Goal: Task Accomplishment & Management: Manage account settings

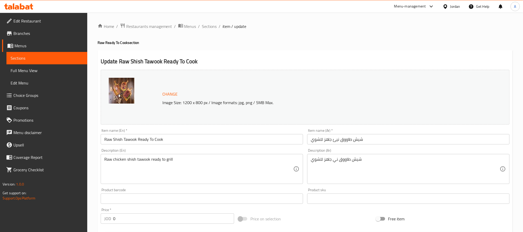
click at [448, 3] on div "Jordan" at bounding box center [451, 6] width 26 height 12
click at [451, 5] on div "Jordan" at bounding box center [455, 7] width 10 height 6
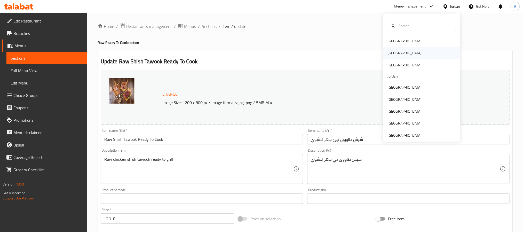
click at [395, 52] on div "Egypt" at bounding box center [421, 53] width 77 height 12
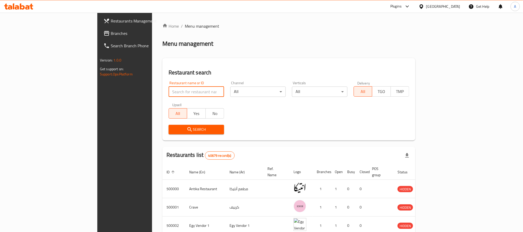
click at [169, 94] on input "search" at bounding box center [196, 91] width 55 height 10
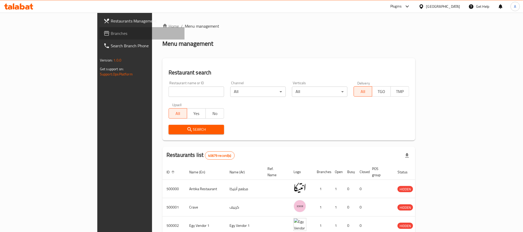
click at [111, 33] on span "Branches" at bounding box center [146, 33] width 70 height 6
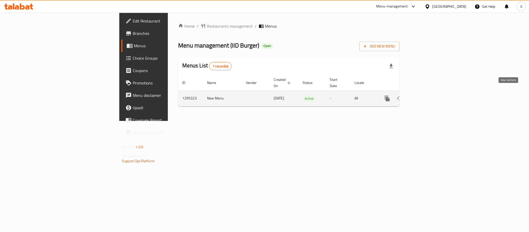
click at [427, 95] on icon "enhanced table" at bounding box center [424, 98] width 6 height 6
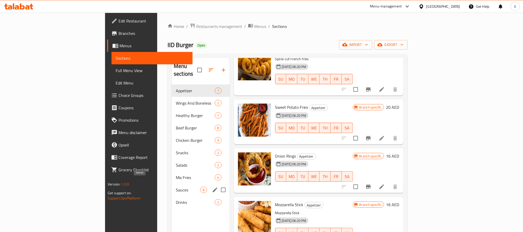
click at [176, 187] on span "Sauces" at bounding box center [188, 190] width 25 height 6
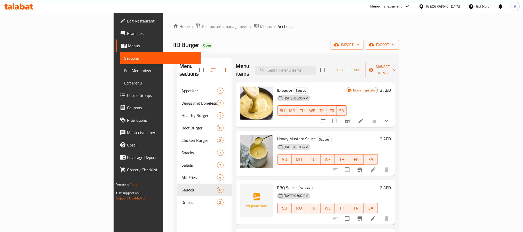
click at [393, 115] on button "show more" at bounding box center [386, 121] width 12 height 12
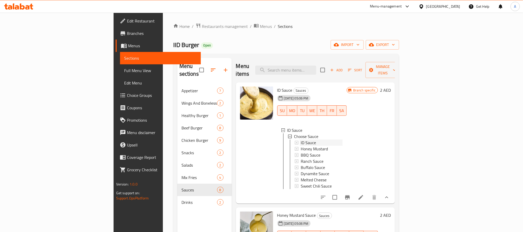
click at [301, 139] on span "ID Sauce" at bounding box center [308, 142] width 15 height 6
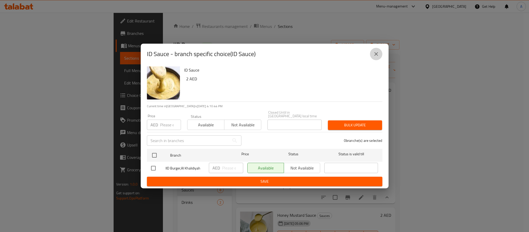
click at [378, 55] on icon "close" at bounding box center [376, 54] width 6 height 6
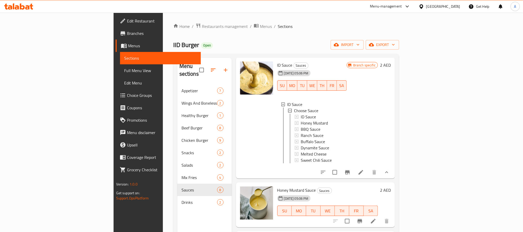
scroll to position [39, 0]
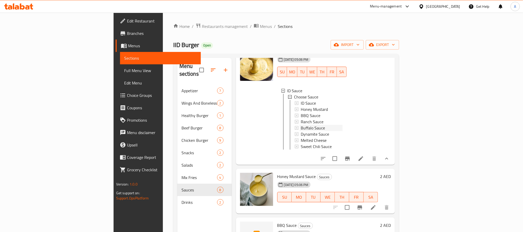
click at [301, 125] on span "Buffalo Sauce" at bounding box center [313, 128] width 24 height 6
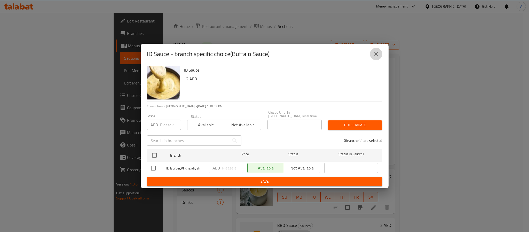
click at [376, 50] on button "close" at bounding box center [376, 54] width 12 height 12
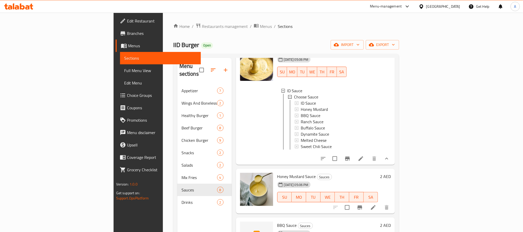
click at [368, 157] on li at bounding box center [361, 158] width 14 height 9
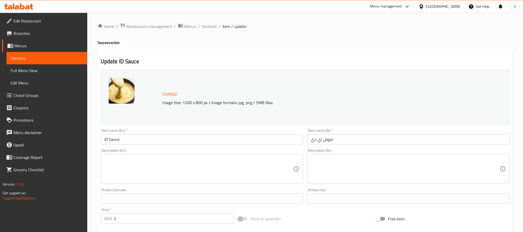
scroll to position [149, 0]
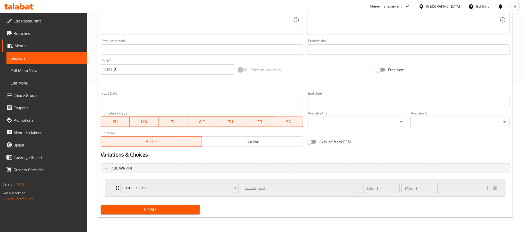
click at [471, 190] on div "Min: 1 ​ Max: 1 ​" at bounding box center [421, 188] width 122 height 17
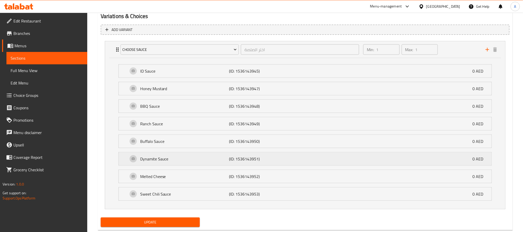
scroll to position [302, 0]
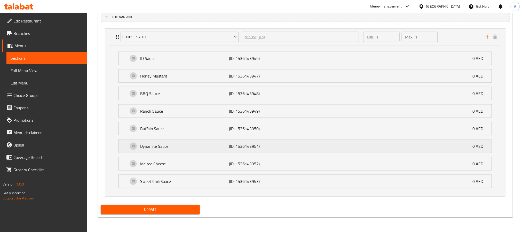
click at [281, 143] on p "(ID: 1536143951)" at bounding box center [258, 146] width 59 height 6
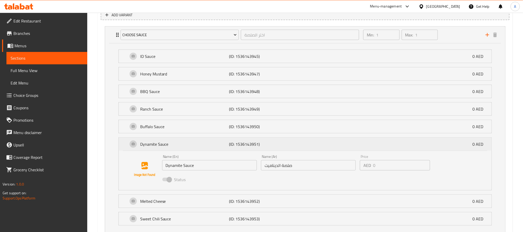
click at [281, 143] on p "(ID: 1536143951)" at bounding box center [258, 144] width 59 height 6
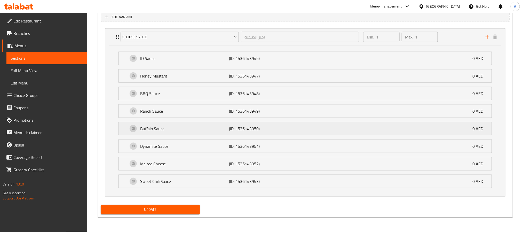
click at [283, 127] on p "(ID: 1536143950)" at bounding box center [258, 128] width 59 height 6
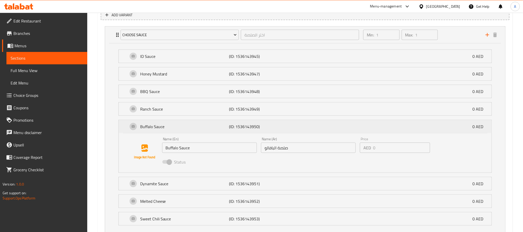
click at [283, 127] on p "(ID: 1536143950)" at bounding box center [258, 126] width 59 height 6
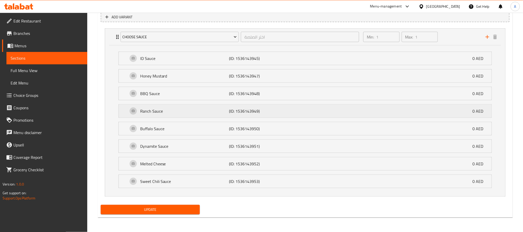
click at [282, 111] on p "(ID: 1536143949)" at bounding box center [258, 111] width 59 height 6
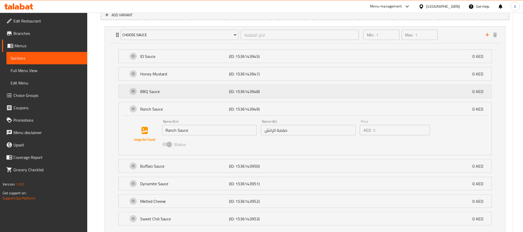
click at [291, 97] on div "BBQ Sauce (ID: 1536143948) 0 AED" at bounding box center [306, 91] width 357 height 13
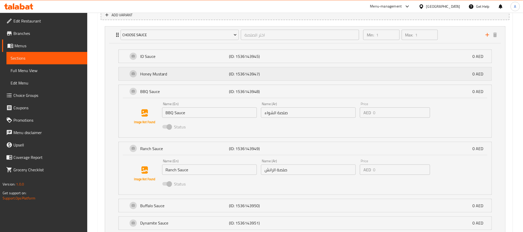
click at [291, 80] on div "Honey Mustard (ID: 1536143947) 0 AED" at bounding box center [306, 73] width 357 height 13
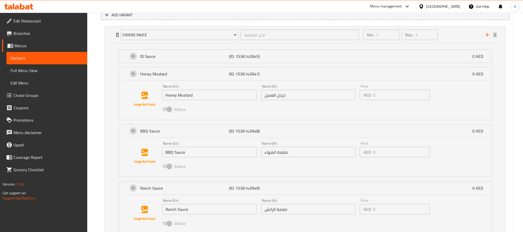
click at [298, 64] on li "ID Sauce (ID: 1536143945) 0 AED Name (En) ID Sauce Name (En) Name (Ar) صلصة اله…" at bounding box center [304, 56] width 381 height 18
click at [290, 61] on div "ID Sauce (ID: 1536143945) 0 AED" at bounding box center [306, 56] width 357 height 13
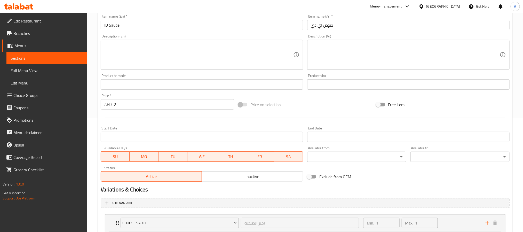
scroll to position [0, 0]
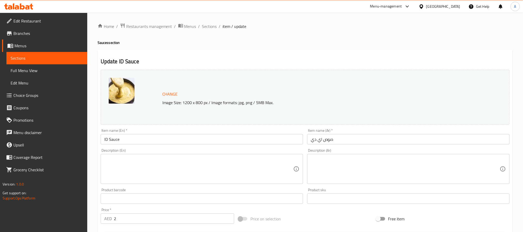
drag, startPoint x: 212, startPoint y: 26, endPoint x: 264, endPoint y: 53, distance: 58.6
click at [211, 26] on span "Sections" at bounding box center [209, 26] width 15 height 6
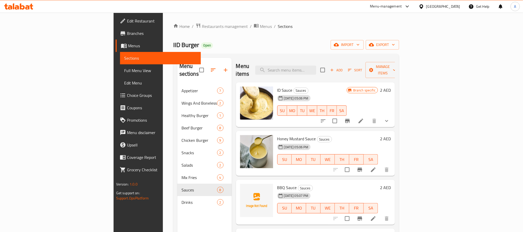
click at [393, 115] on button "show more" at bounding box center [386, 121] width 12 height 12
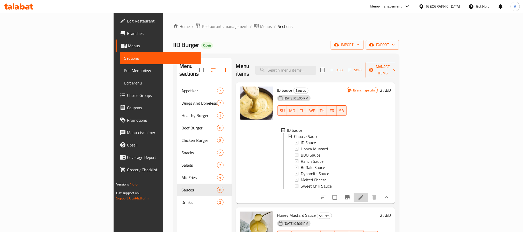
click at [368, 198] on li at bounding box center [361, 197] width 14 height 9
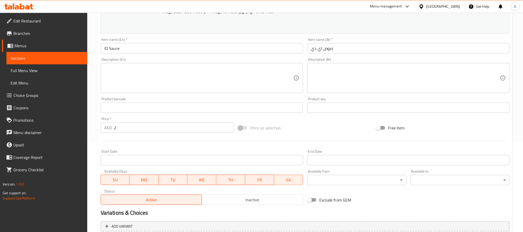
scroll to position [149, 0]
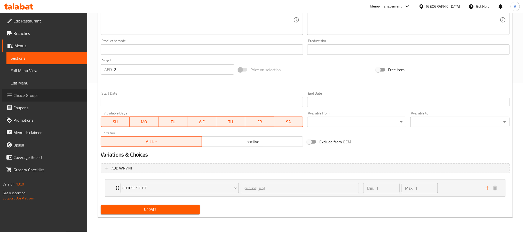
click at [34, 93] on span "Choice Groups" at bounding box center [48, 95] width 70 height 6
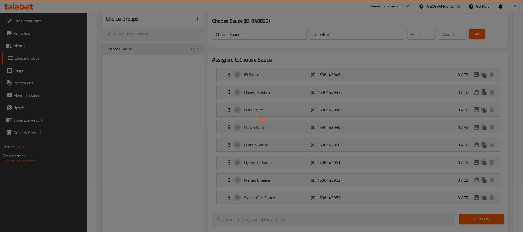
scroll to position [34, 0]
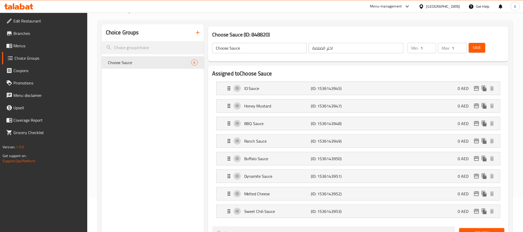
click at [257, 33] on h3 "Choose Sauce (ID: 848820)" at bounding box center [358, 34] width 292 height 8
copy h3 "848820"
drag, startPoint x: 339, startPoint y: 90, endPoint x: 317, endPoint y: 87, distance: 22.4
click at [321, 91] on nav "ID Sauce (ID: 1536143945) 0 AED Name (En) ID Sauce Name (En) Name (Ar) صلصة اله…" at bounding box center [358, 149] width 292 height 145
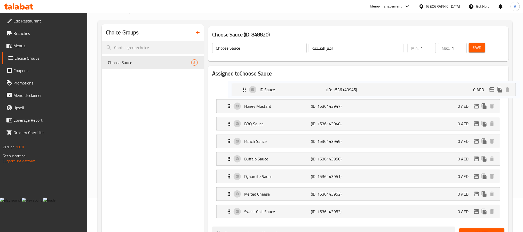
drag, startPoint x: 317, startPoint y: 87, endPoint x: 333, endPoint y: 89, distance: 16.3
click at [335, 88] on nav "ID Sauce (ID: 1536143945) 0 AED Name (En) ID Sauce Name (En) Name (Ar) صلصة اله…" at bounding box center [358, 149] width 292 height 145
click at [332, 89] on nav "ID Sauce (ID: 1536143945) 0 AED Name (En) ID Sauce Name (En) Name (Ar) صلصة اله…" at bounding box center [358, 149] width 292 height 145
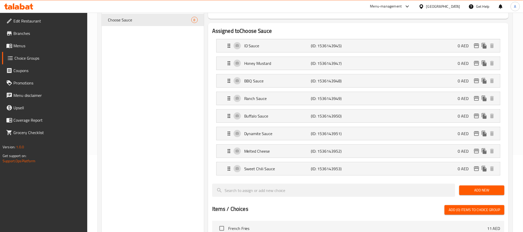
scroll to position [77, 0]
click at [430, 79] on div "BBQ Sauce (ID: 1536143948) 0 AED" at bounding box center [360, 80] width 268 height 13
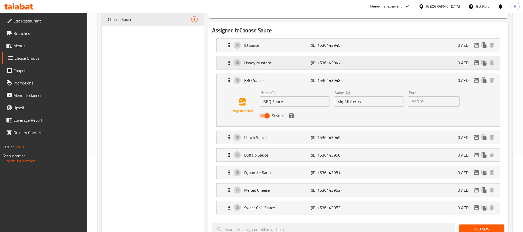
click at [329, 65] on p "(ID: 1536143947)" at bounding box center [333, 63] width 44 height 6
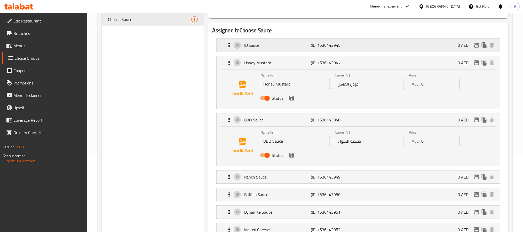
click at [369, 50] on div "ID Sauce (ID: 1536143945) 0 AED" at bounding box center [360, 45] width 268 height 13
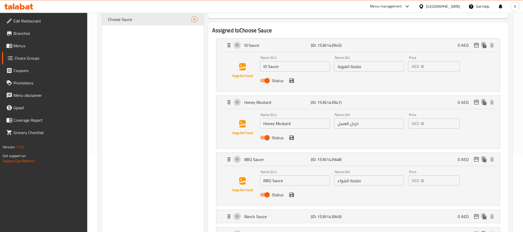
scroll to position [194, 0]
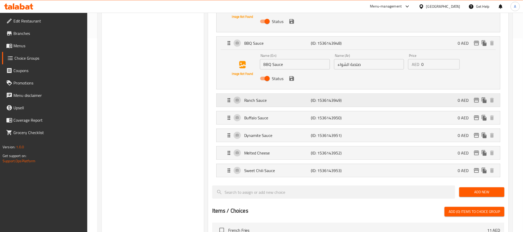
click at [328, 103] on p "(ID: 1536143949)" at bounding box center [333, 100] width 44 height 6
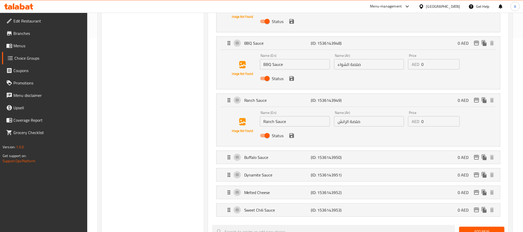
click at [380, 167] on li "Dynamite Sauce (ID: 1536143951) 0 AED Name (En) Dynamite Sauce Name (En) Name (…" at bounding box center [358, 175] width 292 height 18
click at [380, 162] on div "Buffalo Sauce (ID: 1536143950) 0 AED" at bounding box center [360, 157] width 268 height 13
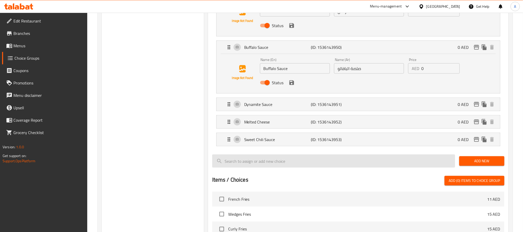
scroll to position [310, 0]
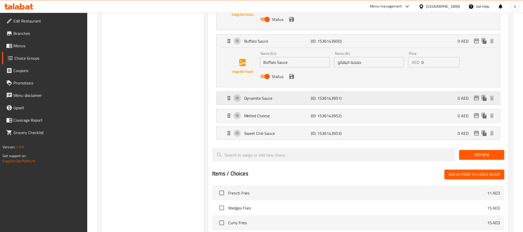
click at [360, 102] on div "Dynamite Sauce (ID: 1536143951) 0 AED" at bounding box center [360, 98] width 268 height 13
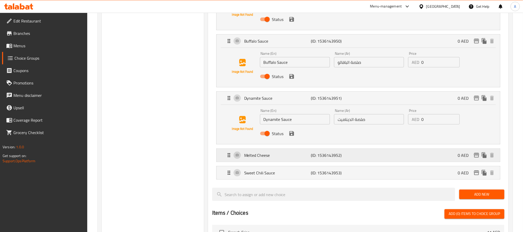
click at [370, 158] on div "Melted Cheese (ID: 1536143952) 0 AED" at bounding box center [360, 155] width 268 height 13
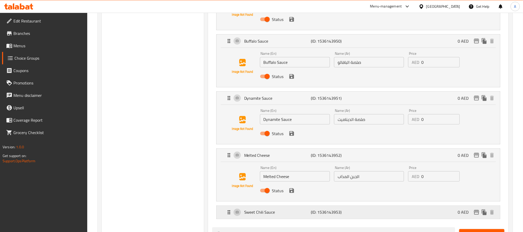
click at [361, 217] on div "Sweet Chili Sauce (ID: 1536143953) 0 AED" at bounding box center [360, 212] width 268 height 13
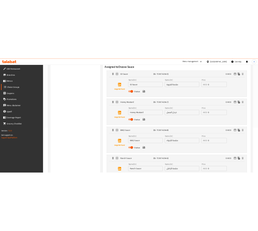
scroll to position [77, 0]
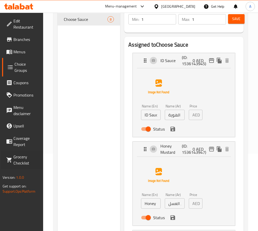
click at [2, 151] on div "Grocery Checklist" at bounding box center [22, 160] width 42 height 19
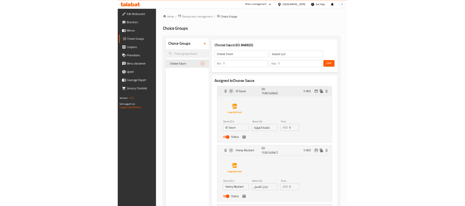
scroll to position [0, 0]
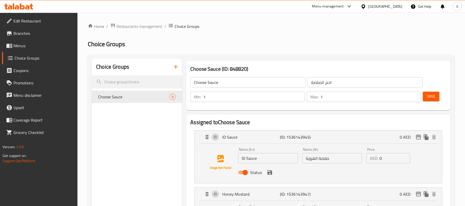
click at [41, 34] on span "Branches" at bounding box center [43, 33] width 60 height 6
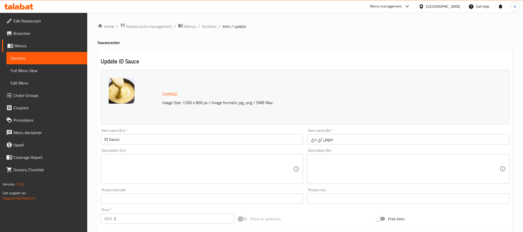
click at [40, 21] on div "Edit Restaurant Branches Menus Sections Full Menu View Edit Menu Choice Groups …" at bounding box center [261, 197] width 523 height 368
click at [40, 21] on span "Edit Restaurant" at bounding box center [48, 21] width 70 height 6
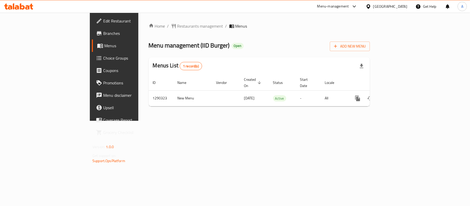
click at [103, 59] on span "Choice Groups" at bounding box center [133, 58] width 61 height 6
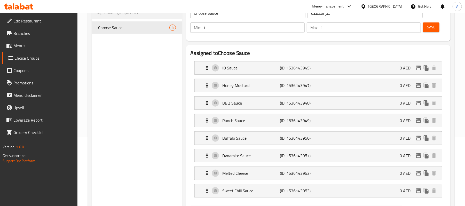
scroll to position [34, 0]
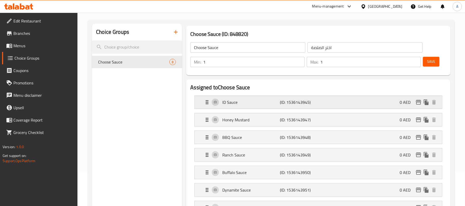
click at [364, 102] on div "ID Sauce (ID: 1536143945) 0 AED" at bounding box center [320, 102] width 232 height 13
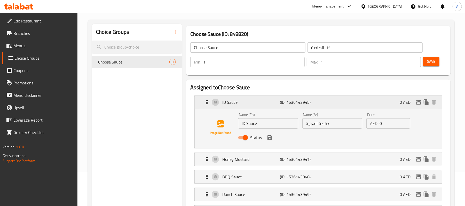
click at [364, 102] on div "ID Sauce (ID: 1536143945) 0 AED" at bounding box center [320, 102] width 232 height 13
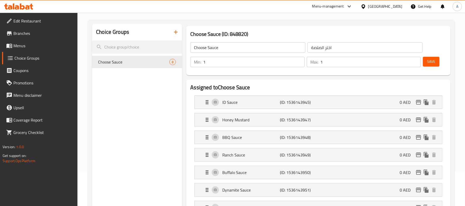
click at [24, 44] on span "Menus" at bounding box center [43, 46] width 60 height 6
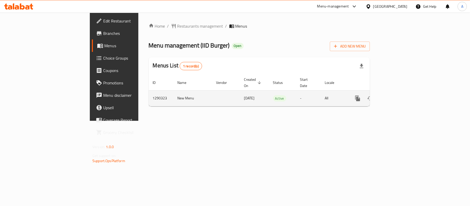
click at [401, 92] on link "enhanced table" at bounding box center [395, 98] width 12 height 12
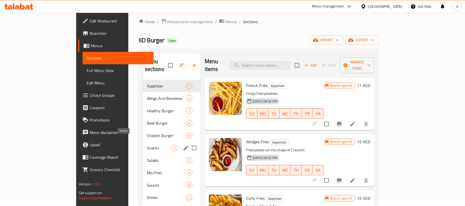
scroll to position [73, 0]
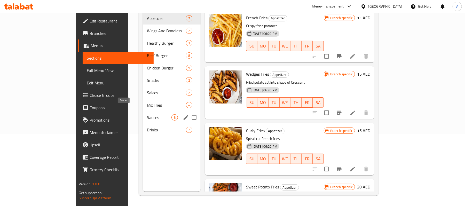
click at [143, 111] on div "Sauces 8" at bounding box center [172, 117] width 58 height 12
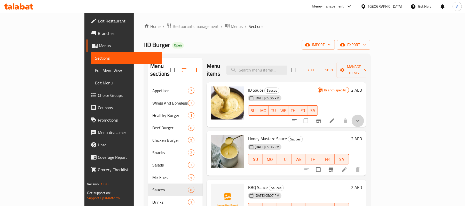
click at [364, 115] on button "show more" at bounding box center [358, 121] width 12 height 12
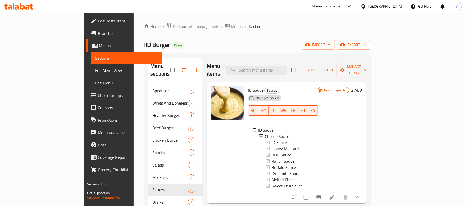
click at [371, 3] on div "[GEOGRAPHIC_DATA]" at bounding box center [381, 6] width 50 height 12
click at [362, 112] on div "Branch specific 2 AED" at bounding box center [340, 142] width 44 height 113
click at [139, 22] on div "Home / Restaurants management / Menus / Sections IID Burger Open import export …" at bounding box center [257, 146] width 247 height 266
click at [173, 27] on span "Restaurants management" at bounding box center [196, 26] width 46 height 6
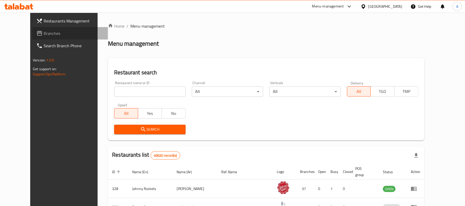
click at [37, 32] on icon at bounding box center [39, 33] width 5 height 5
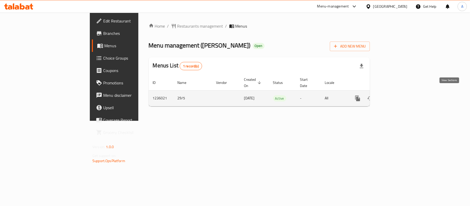
click at [398, 95] on icon "enhanced table" at bounding box center [395, 98] width 6 height 6
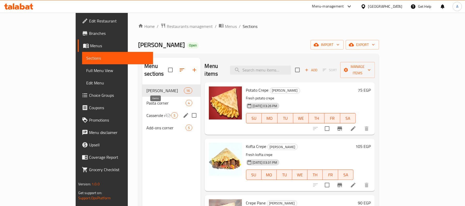
click at [165, 112] on icon "Menu sections" at bounding box center [168, 115] width 6 height 6
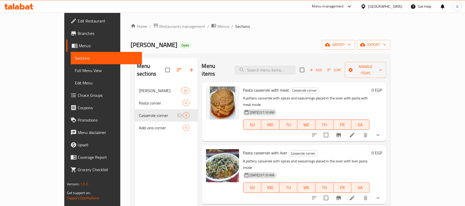
click at [341, 133] on icon "Branch-specific-item" at bounding box center [338, 135] width 5 height 4
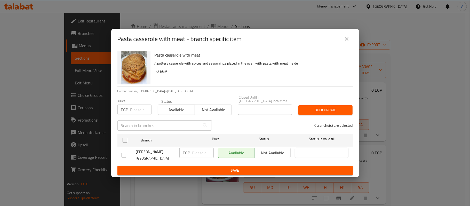
click at [348, 44] on button "close" at bounding box center [346, 39] width 12 height 12
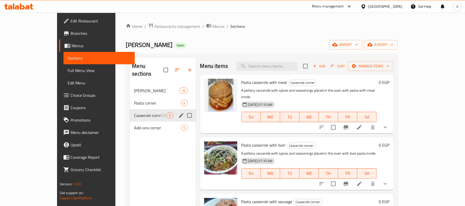
click at [184, 110] on input "Menu sections" at bounding box center [189, 115] width 11 height 11
click at [159, 64] on button "button" at bounding box center [165, 70] width 12 height 12
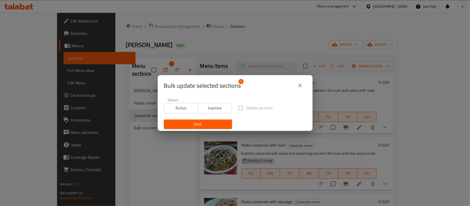
click at [301, 85] on icon "close" at bounding box center [300, 85] width 6 height 6
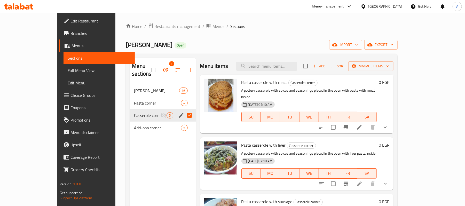
click at [184, 110] on input "Menu sections" at bounding box center [189, 115] width 11 height 11
checkbox input "false"
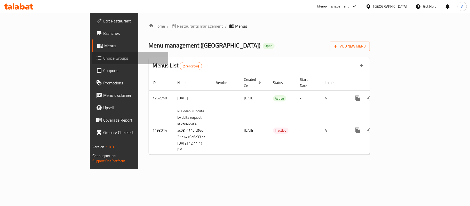
click at [103, 56] on span "Choice Groups" at bounding box center [133, 58] width 61 height 6
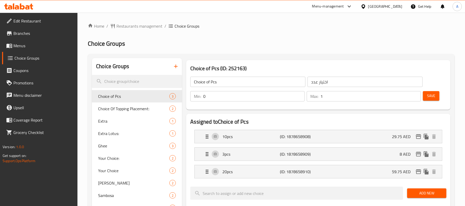
click at [20, 43] on span "Menus" at bounding box center [43, 46] width 60 height 6
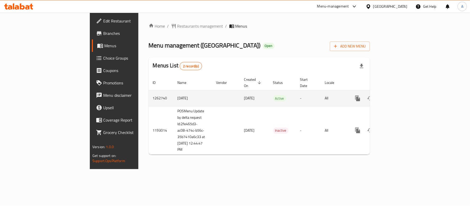
click at [398, 95] on icon "enhanced table" at bounding box center [395, 98] width 6 height 6
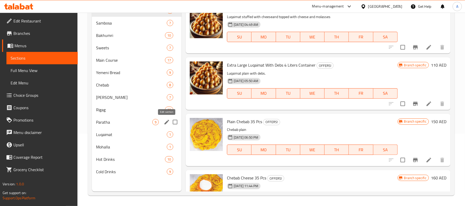
scroll to position [116, 0]
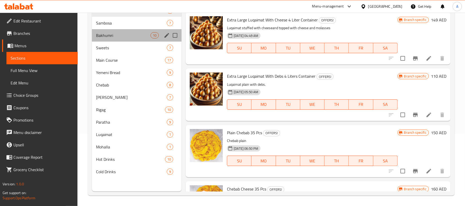
click at [120, 31] on div "Bakhumri 10" at bounding box center [137, 35] width 90 height 12
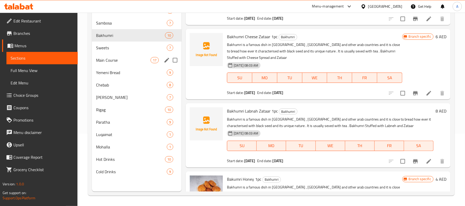
click at [145, 49] on span "Sweets" at bounding box center [131, 48] width 71 height 6
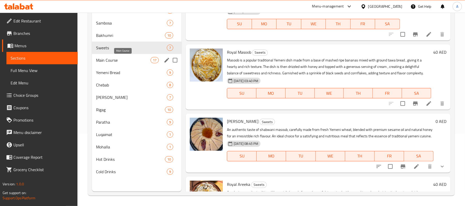
click at [143, 61] on span "Main Course" at bounding box center [123, 60] width 54 height 6
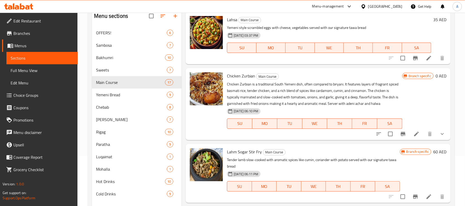
scroll to position [38, 0]
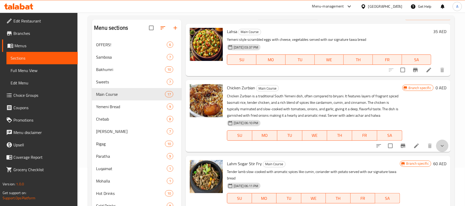
click at [441, 143] on button "show more" at bounding box center [442, 146] width 12 height 12
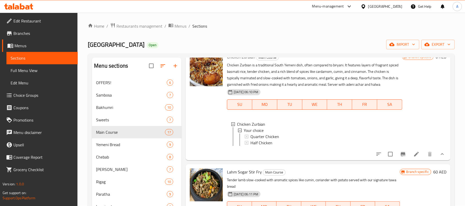
scroll to position [0, 0]
click at [32, 70] on span "Full Menu View" at bounding box center [42, 70] width 63 height 6
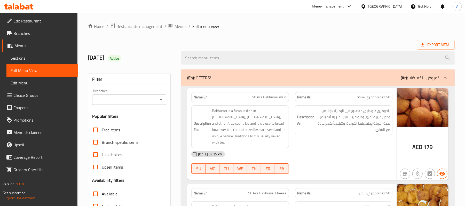
click at [26, 96] on span "Choice Groups" at bounding box center [43, 95] width 60 height 6
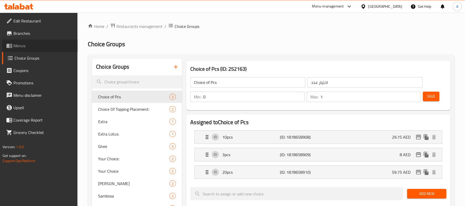
click at [25, 45] on span "Menus" at bounding box center [43, 46] width 60 height 6
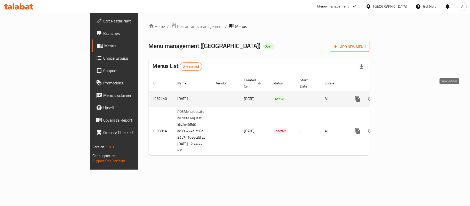
click at [401, 95] on link "enhanced table" at bounding box center [395, 99] width 12 height 12
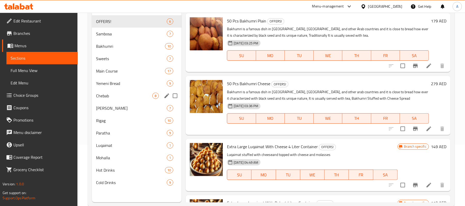
scroll to position [69, 0]
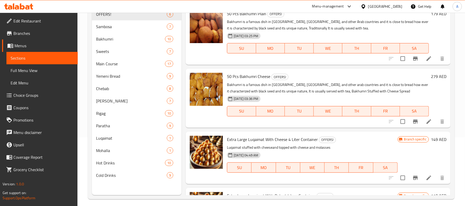
drag, startPoint x: 100, startPoint y: 1, endPoint x: 17, endPoint y: 93, distance: 124.2
click at [17, 93] on span "Choice Groups" at bounding box center [43, 95] width 60 height 6
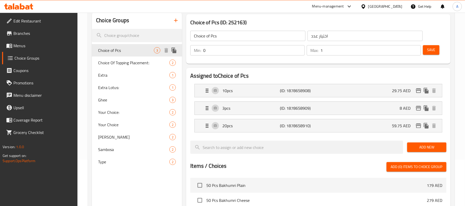
scroll to position [34, 0]
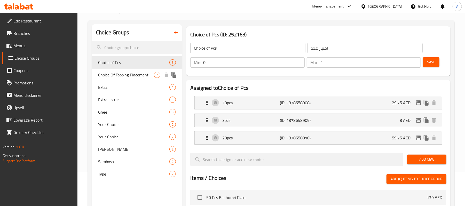
click at [116, 76] on span "Choice Of Topping Placement:" at bounding box center [126, 75] width 56 height 6
type input "Choice Of Topping Placement:"
type input "طريقة وضع الاضافة:"
type input "1"
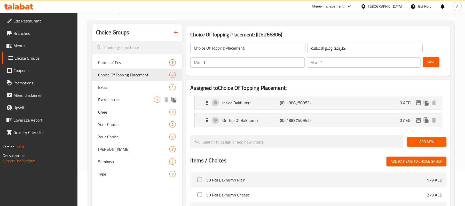
click at [116, 95] on div "Extra Lotus: 1" at bounding box center [137, 99] width 90 height 12
type input "Extra Lotus:"
type input "لوتس اضافي:"
type input "0"
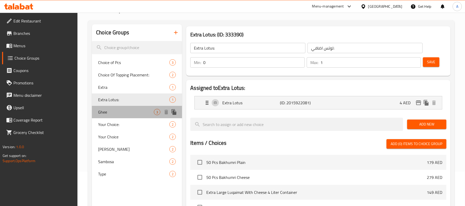
click at [117, 109] on span "Ghee" at bounding box center [126, 112] width 56 height 6
type input "Ghee"
type input "سمن"
type input "1"
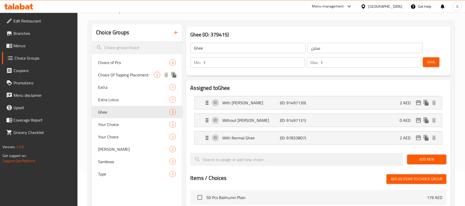
click at [123, 79] on div "Choice Of Topping Placement: 2" at bounding box center [137, 75] width 90 height 12
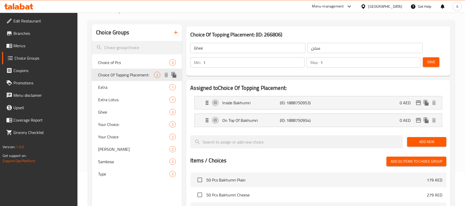
type input "Choice Of Topping Placement:"
type input "طريقة وضع الاضافة:"
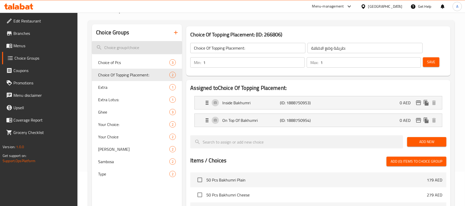
click at [127, 50] on input "search" at bounding box center [137, 47] width 90 height 13
click at [123, 59] on div "Choice of Pcs 3" at bounding box center [137, 62] width 90 height 12
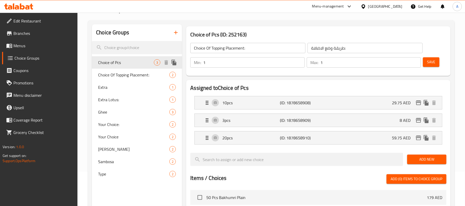
type input "Choice of Pcs"
type input "اختيار عدد"
type input "0"
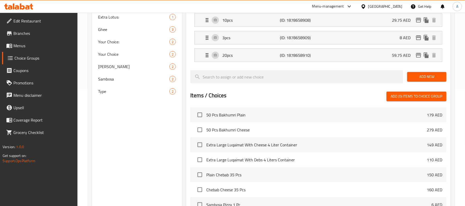
scroll to position [197, 0]
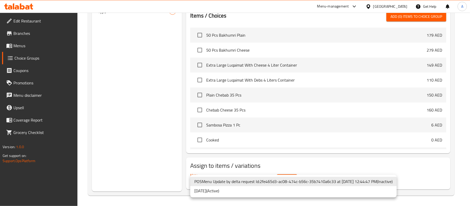
click at [275, 169] on div at bounding box center [235, 103] width 470 height 206
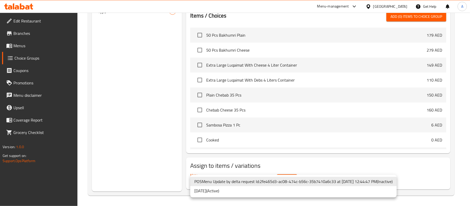
click at [247, 189] on li "24-10-2024 ( Active )" at bounding box center [293, 190] width 206 height 9
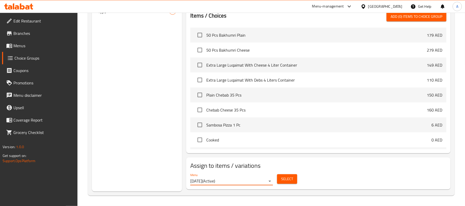
click at [280, 177] on button "Select" at bounding box center [287, 179] width 20 height 10
click at [44, 46] on span "Menus" at bounding box center [43, 46] width 60 height 6
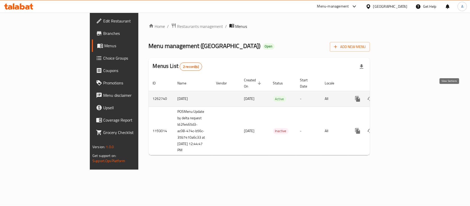
click at [401, 98] on link "enhanced table" at bounding box center [395, 99] width 12 height 12
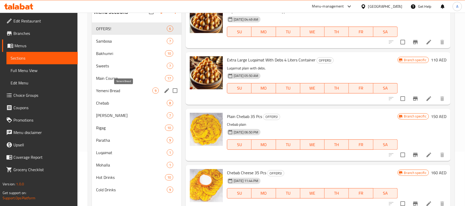
scroll to position [4, 0]
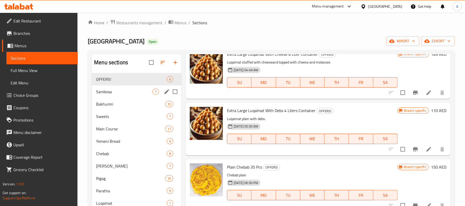
click at [122, 87] on div "Sambosa 7" at bounding box center [137, 91] width 90 height 12
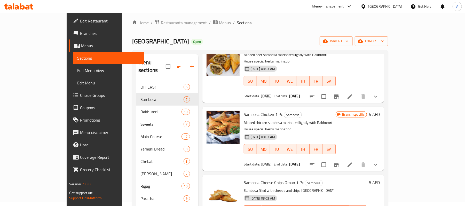
click at [384, 144] on div "Sambosa Chicken 1 Pc Sambosa Minced chicken sambosa marinated lightly with Bakh…" at bounding box center [292, 139] width 181 height 64
click at [379, 162] on icon "show more" at bounding box center [375, 165] width 6 height 6
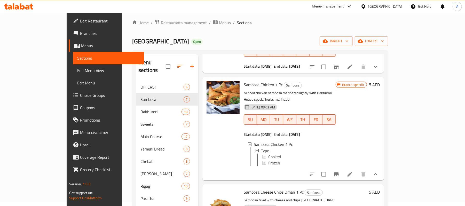
scroll to position [219, 0]
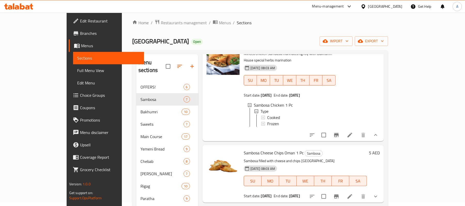
click at [357, 130] on li at bounding box center [349, 134] width 14 height 9
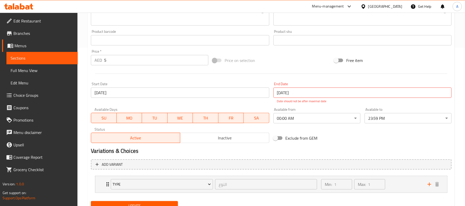
scroll to position [146, 0]
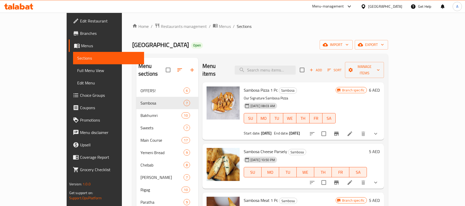
scroll to position [4, 0]
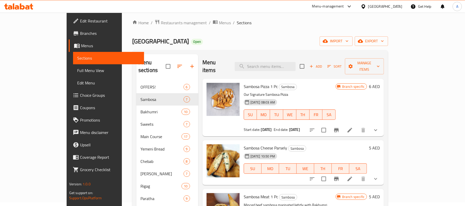
click at [342, 124] on button "Branch-specific-item" at bounding box center [336, 130] width 12 height 12
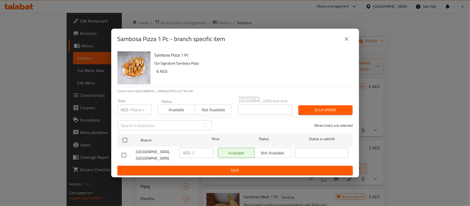
click at [346, 39] on icon "close" at bounding box center [347, 39] width 4 height 4
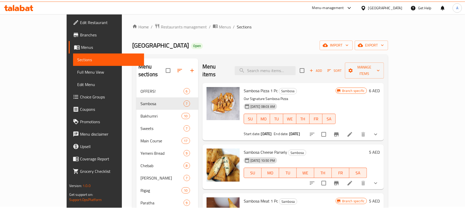
scroll to position [0, 0]
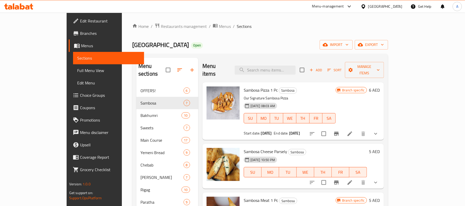
click at [80, 92] on span "Choice Groups" at bounding box center [110, 95] width 60 height 6
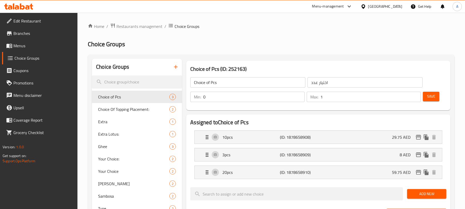
click at [440, 34] on div "Home / Restaurants management / Choice Groups Choice Groups Choice Groups Choic…" at bounding box center [271, 208] width 367 height 371
click at [415, 140] on icon "edit" at bounding box center [418, 137] width 6 height 6
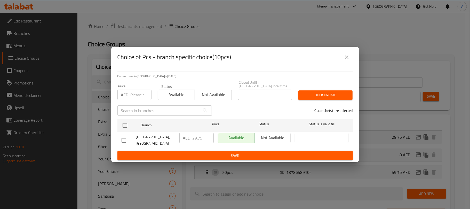
click at [156, 140] on span "Bakhumri House Cafe, Al Dafrah" at bounding box center [155, 140] width 39 height 13
copy span "Bakhumri House Cafe, Al Dafrah"
click at [341, 59] on button "close" at bounding box center [346, 57] width 12 height 12
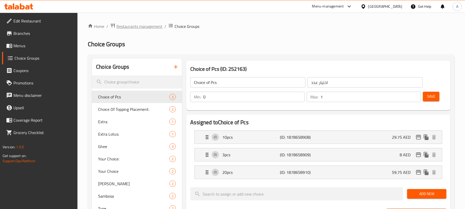
click at [130, 29] on span "Restaurants management" at bounding box center [139, 26] width 46 height 6
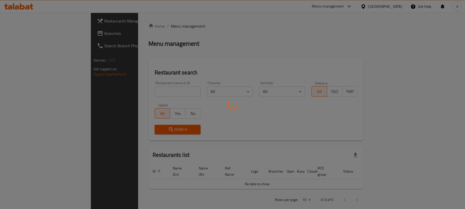
click at [158, 95] on div at bounding box center [232, 104] width 465 height 209
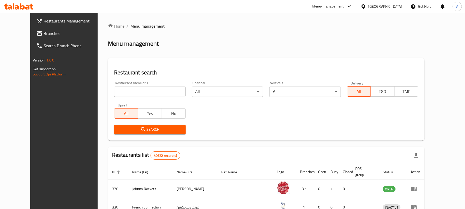
click at [158, 92] on input "search" at bounding box center [149, 91] width 71 height 10
paste input "D Burger"
click at [114, 91] on input "D Burger" at bounding box center [149, 91] width 71 height 10
type input "ID Burger"
click button "Search" at bounding box center [149, 130] width 71 height 10
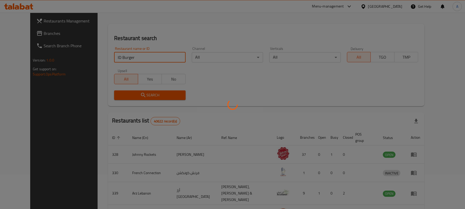
scroll to position [30, 0]
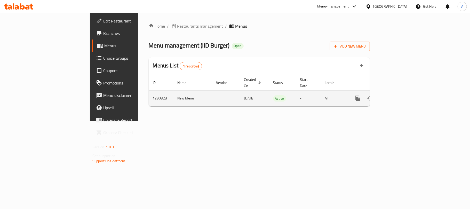
click at [398, 95] on icon "enhanced table" at bounding box center [395, 98] width 6 height 6
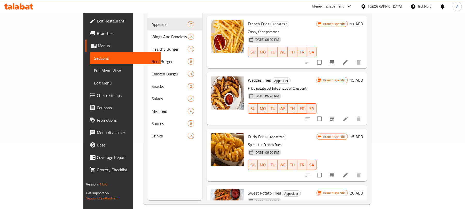
scroll to position [73, 0]
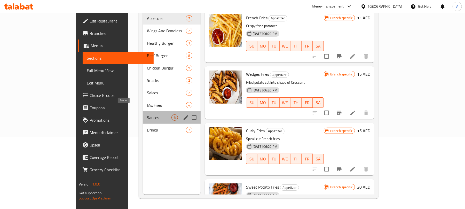
click at [147, 114] on span "Sauces" at bounding box center [159, 117] width 25 height 6
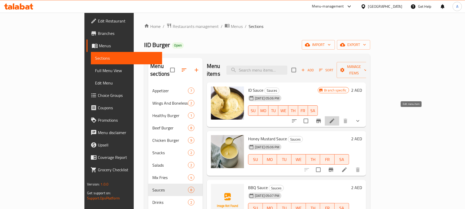
click at [335, 118] on icon at bounding box center [332, 121] width 6 height 6
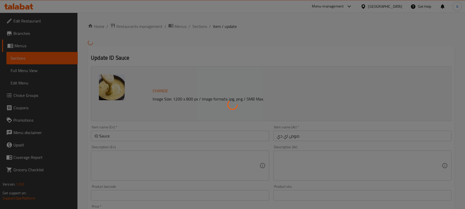
type input "اختر الصلصة"
type input "1"
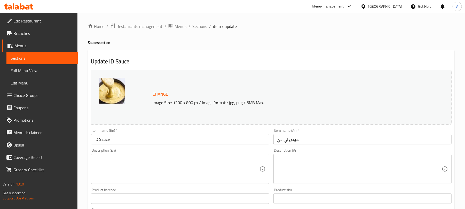
click at [232, 43] on h4 "Sauces section" at bounding box center [271, 42] width 367 height 5
click at [39, 21] on span "Edit Restaurant" at bounding box center [43, 21] width 60 height 6
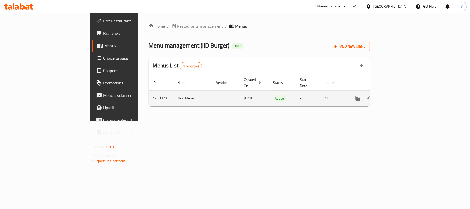
click at [398, 95] on icon "enhanced table" at bounding box center [395, 98] width 6 height 6
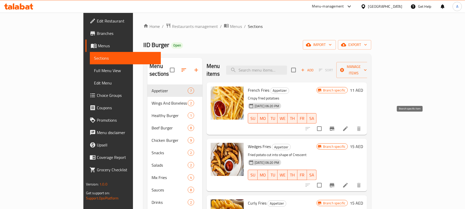
click at [335, 125] on icon "Branch-specific-item" at bounding box center [332, 128] width 6 height 6
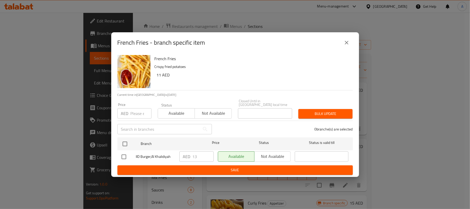
click at [150, 154] on span "IID Burger,Al Khalidiyah" at bounding box center [155, 156] width 39 height 6
copy span "IID Burger,Al Khalidiyah"
